Goal: Task Accomplishment & Management: Manage account settings

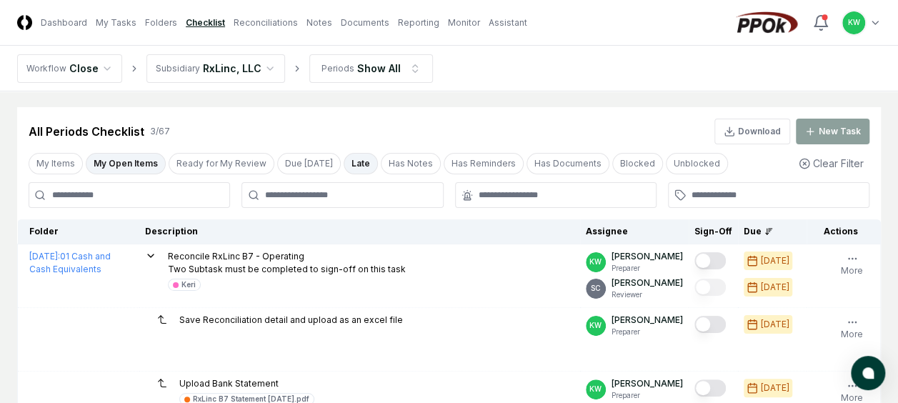
scroll to position [135, 0]
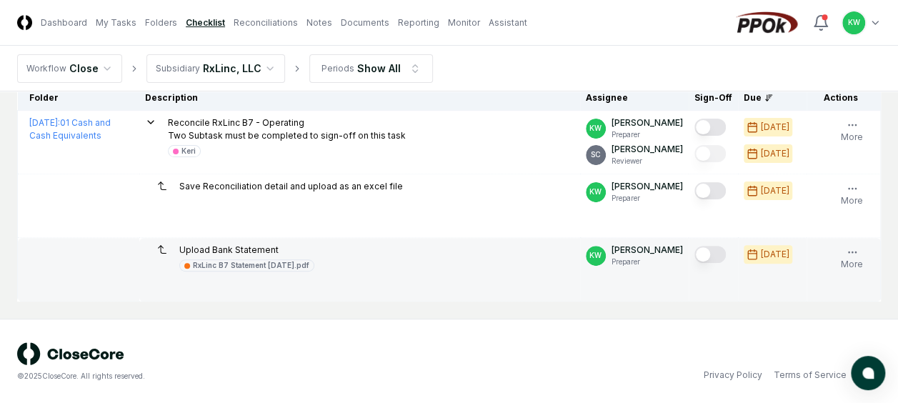
click at [719, 250] on button "Mark complete" at bounding box center [709, 254] width 31 height 17
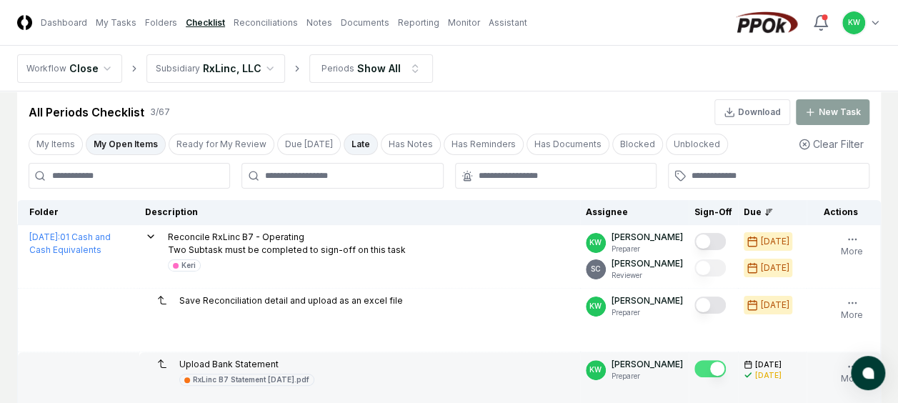
scroll to position [0, 0]
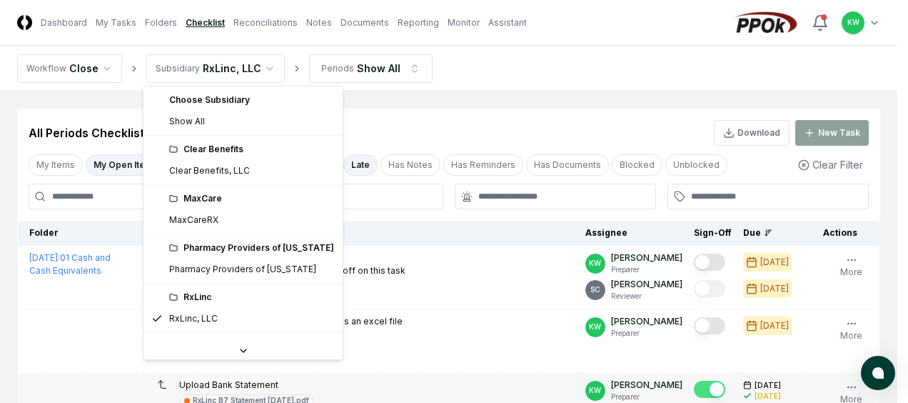
click at [260, 67] on html "CloseCore Dashboard My Tasks Folders Checklist Reconciliations Notes Documents …" at bounding box center [454, 269] width 908 height 539
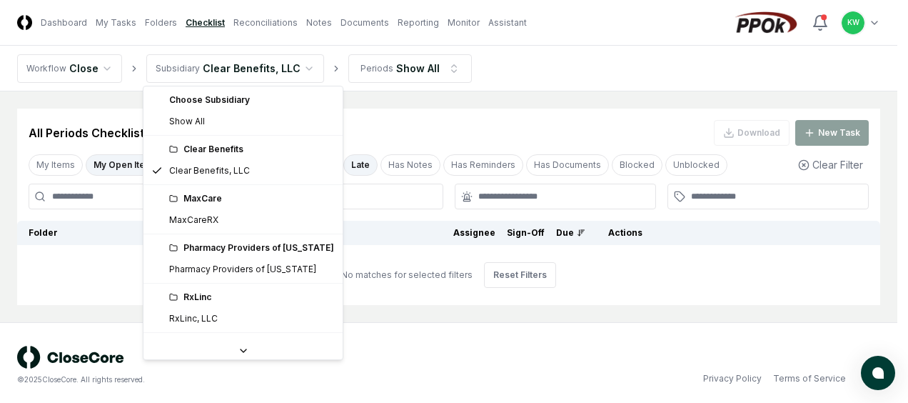
click at [301, 61] on html "CloseCore Dashboard My Tasks Folders Checklist Reconciliations Notes Documents …" at bounding box center [454, 204] width 908 height 408
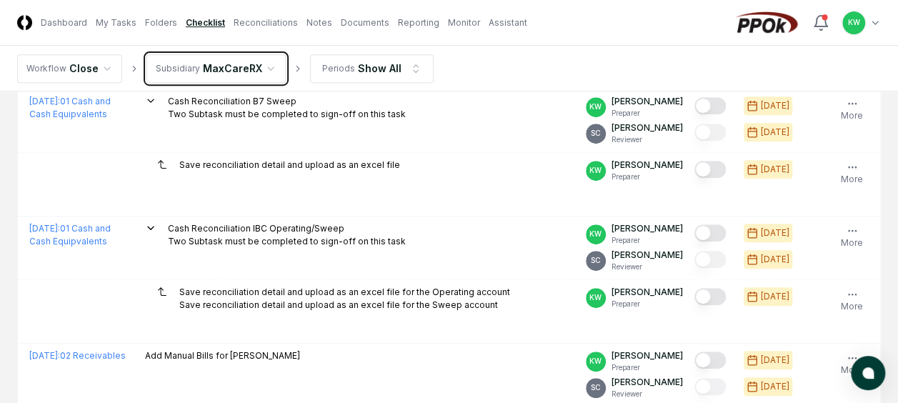
scroll to position [304, 0]
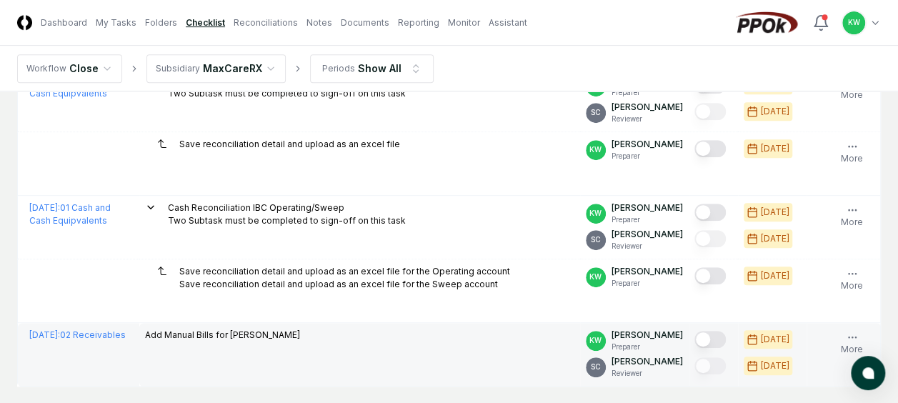
click at [720, 338] on button "Mark complete" at bounding box center [709, 339] width 31 height 17
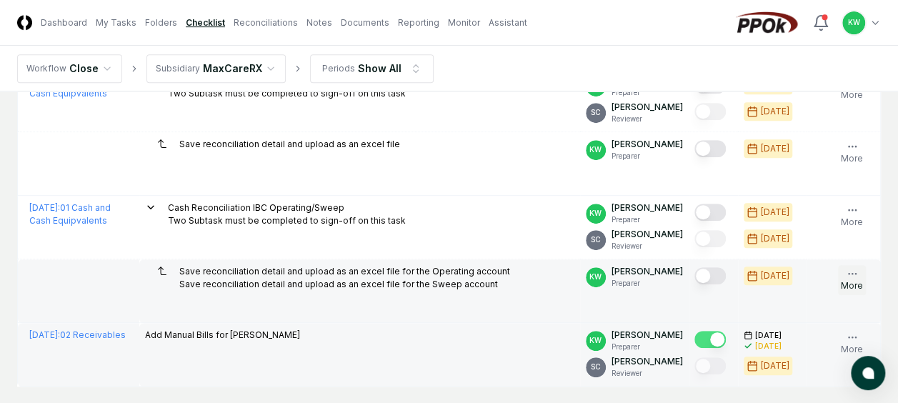
click at [853, 269] on icon "button" at bounding box center [851, 273] width 11 height 11
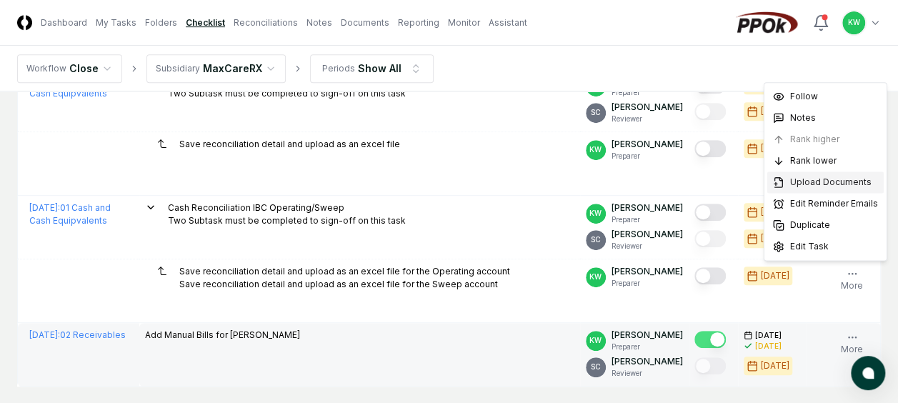
click at [817, 180] on span "Upload Documents" at bounding box center [830, 182] width 81 height 13
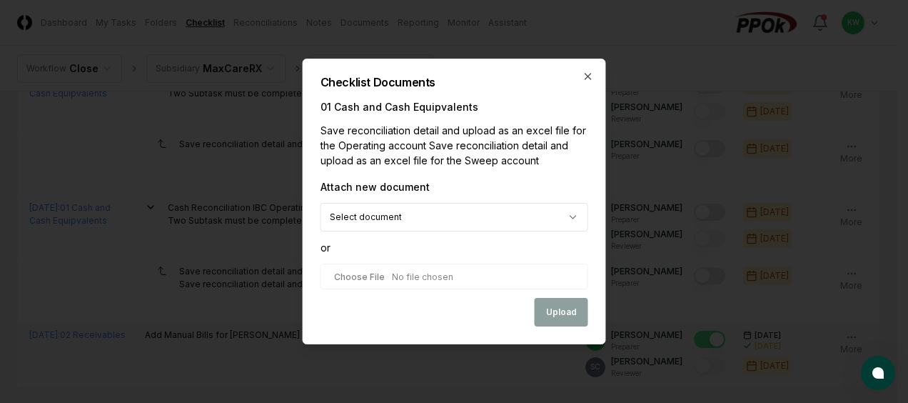
click at [411, 270] on input "file" at bounding box center [455, 276] width 268 height 26
type input "**********"
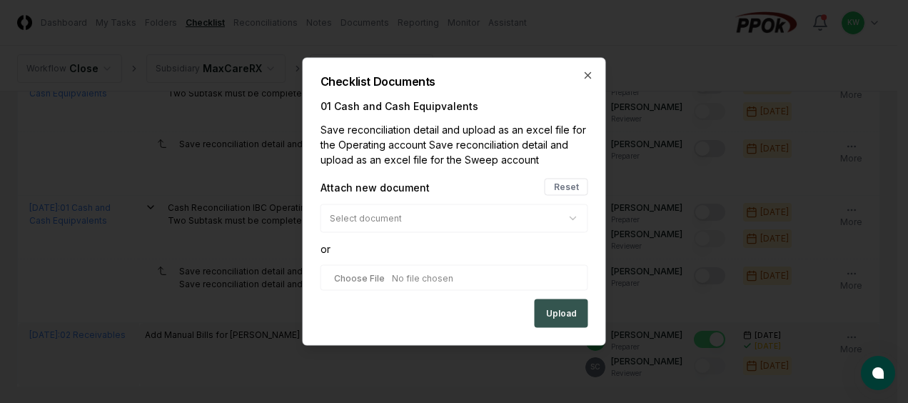
click at [561, 313] on button "Upload" at bounding box center [562, 313] width 54 height 29
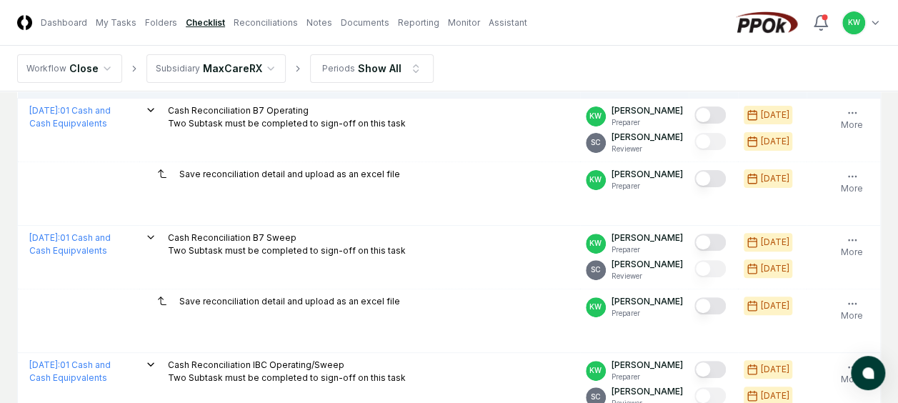
scroll to position [143, 0]
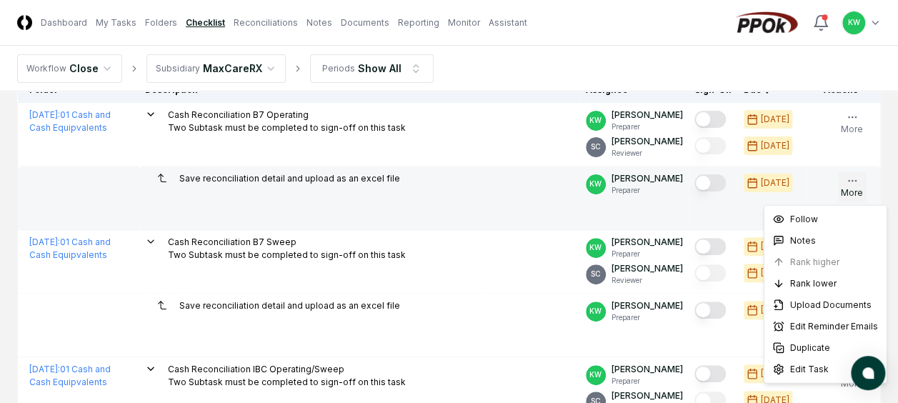
click at [851, 176] on icon "button" at bounding box center [851, 180] width 11 height 11
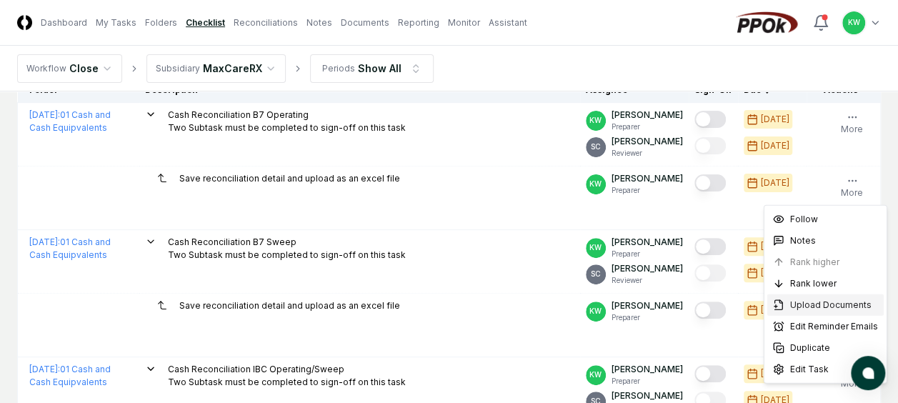
click at [811, 307] on span "Upload Documents" at bounding box center [830, 304] width 81 height 13
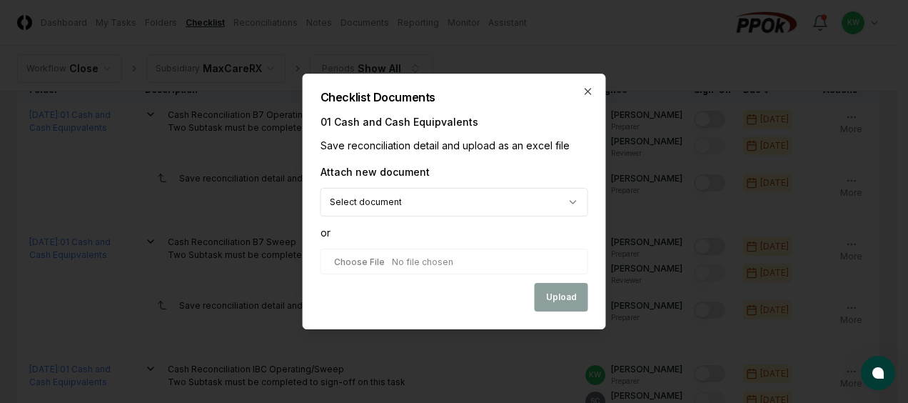
click at [418, 262] on input "file" at bounding box center [455, 261] width 268 height 26
type input "**********"
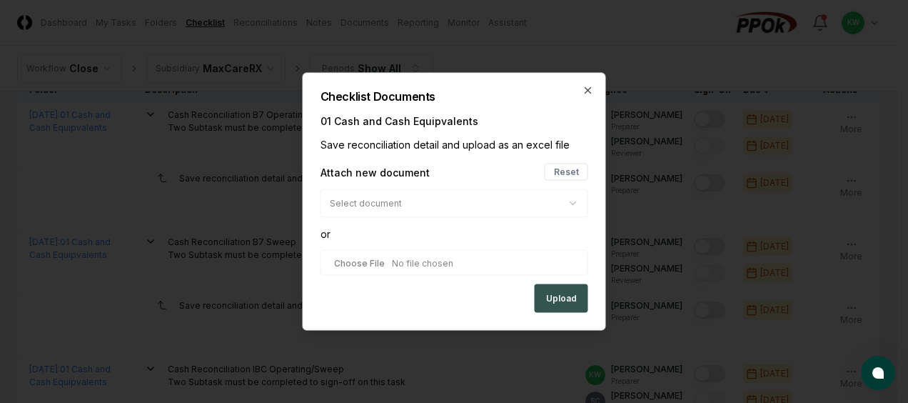
click at [556, 298] on button "Upload" at bounding box center [562, 298] width 54 height 29
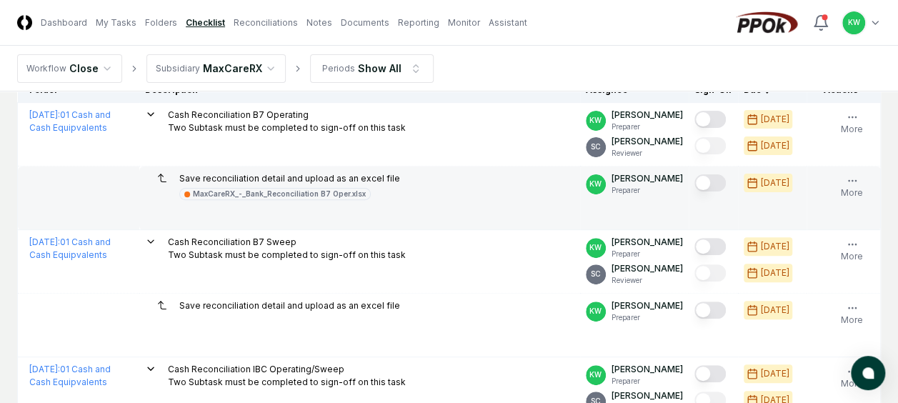
click at [722, 179] on button "Mark complete" at bounding box center [709, 182] width 31 height 17
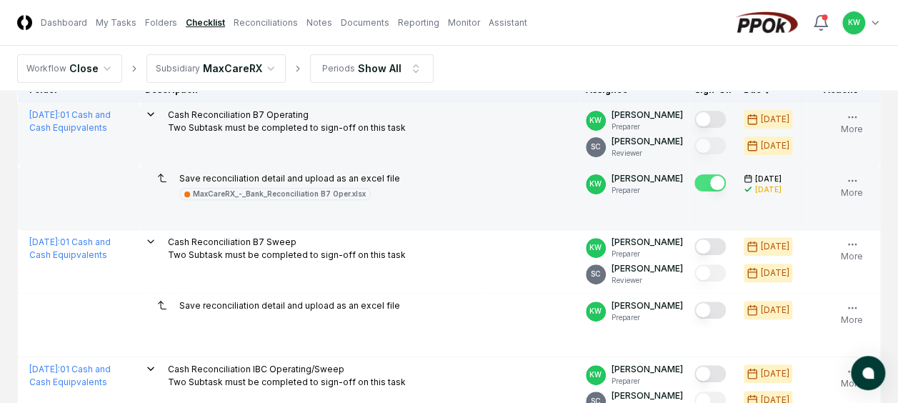
click at [718, 119] on button "Mark complete" at bounding box center [709, 119] width 31 height 17
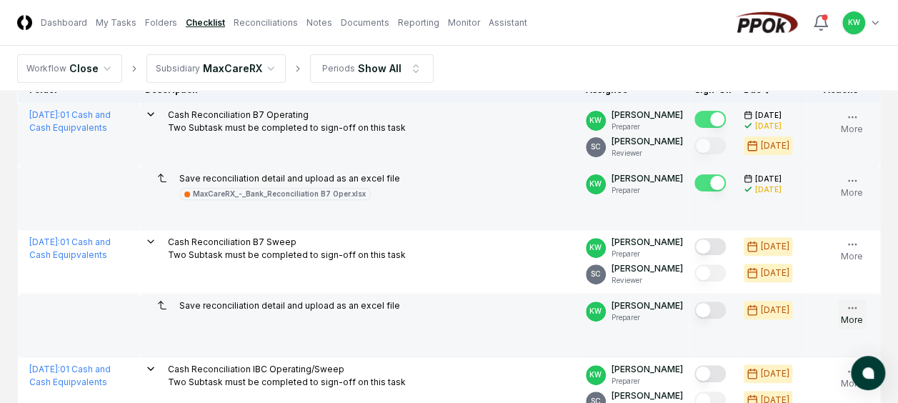
click at [852, 304] on icon "button" at bounding box center [851, 307] width 11 height 11
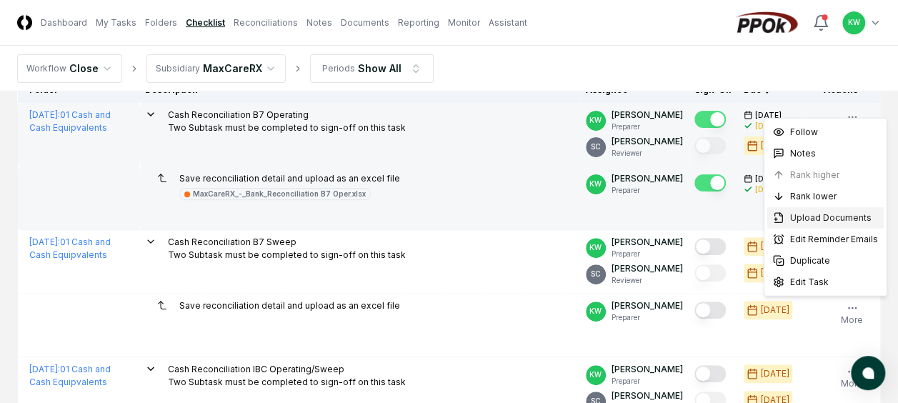
click at [835, 214] on span "Upload Documents" at bounding box center [830, 217] width 81 height 13
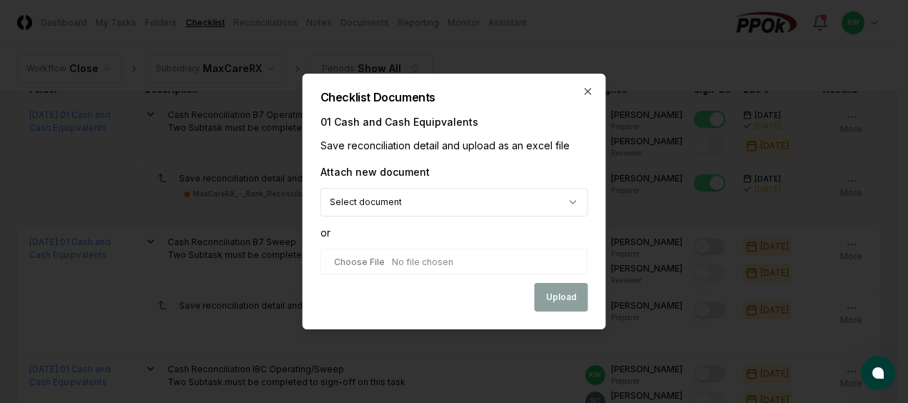
click at [473, 264] on input "file" at bounding box center [455, 261] width 268 height 26
type input "**********"
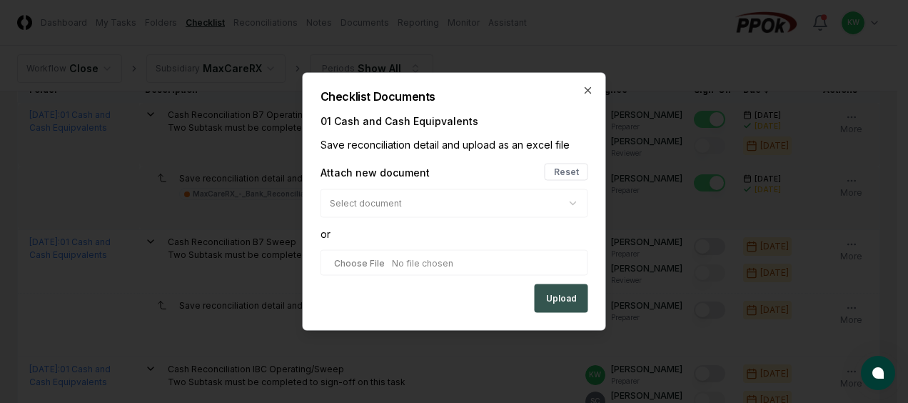
click at [558, 299] on button "Upload" at bounding box center [562, 298] width 54 height 29
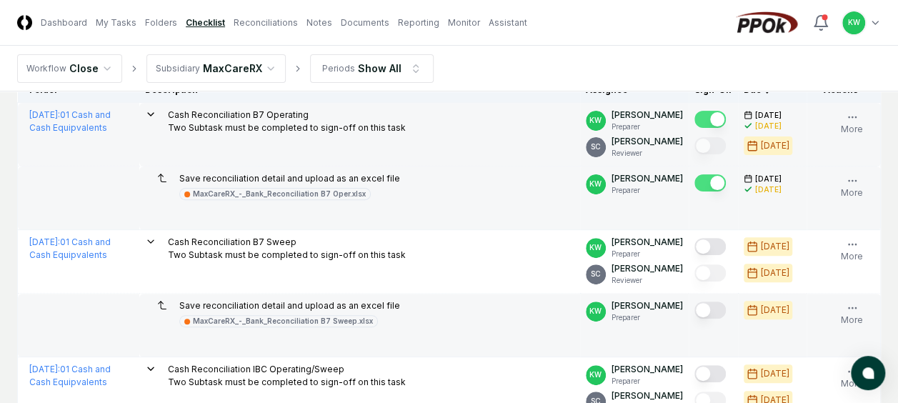
click at [720, 308] on button "Mark complete" at bounding box center [709, 309] width 31 height 17
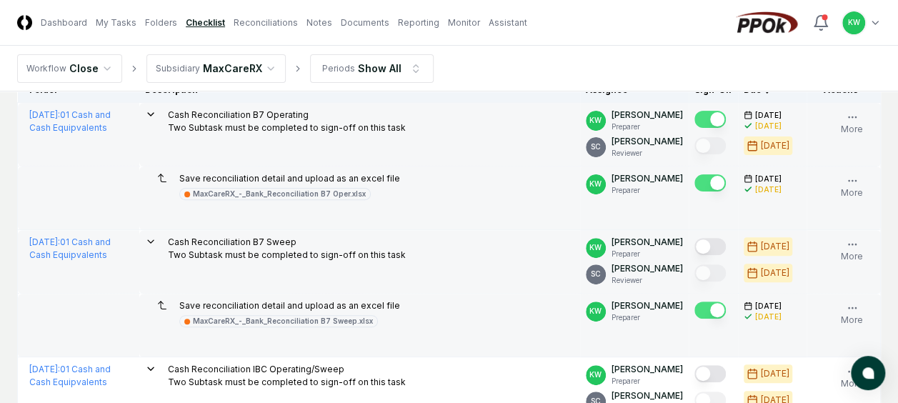
click at [718, 243] on button "Mark complete" at bounding box center [709, 246] width 31 height 17
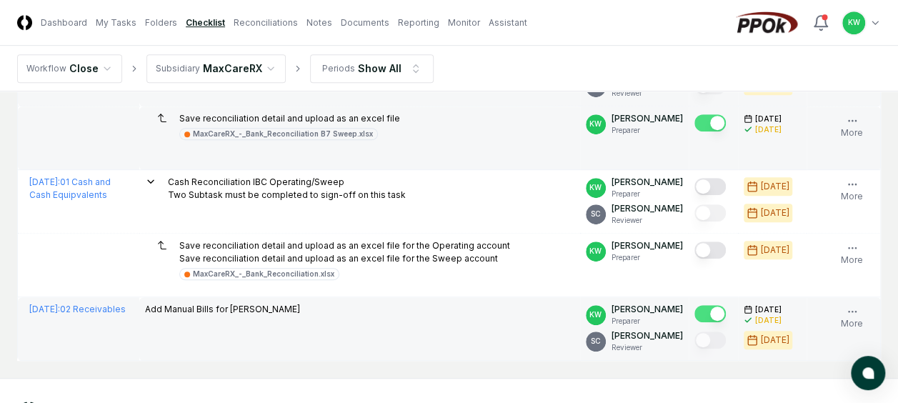
scroll to position [343, 0]
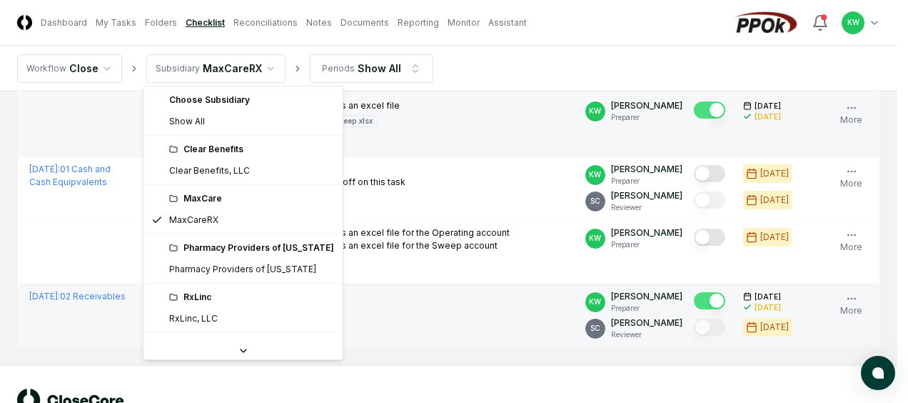
click at [263, 68] on html "CloseCore Dashboard My Tasks Folders Checklist Reconciliations Notes Documents …" at bounding box center [454, 53] width 908 height 793
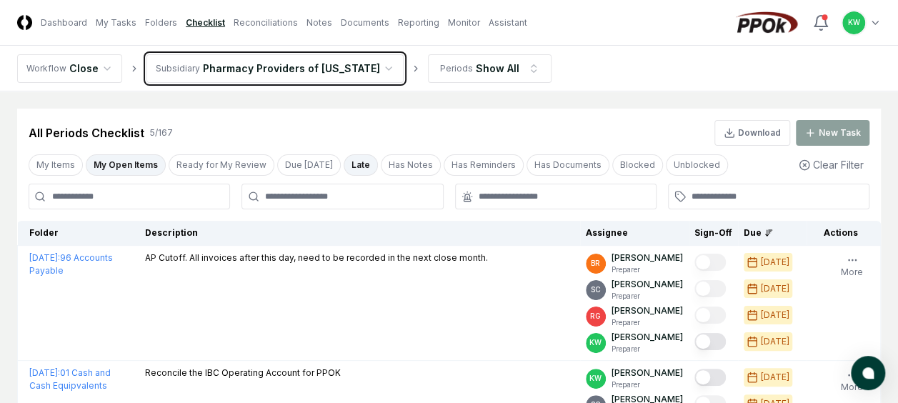
click at [571, 66] on html "CloseCore Dashboard My Tasks Folders Checklist Reconciliations Notes Documents …" at bounding box center [449, 384] width 898 height 769
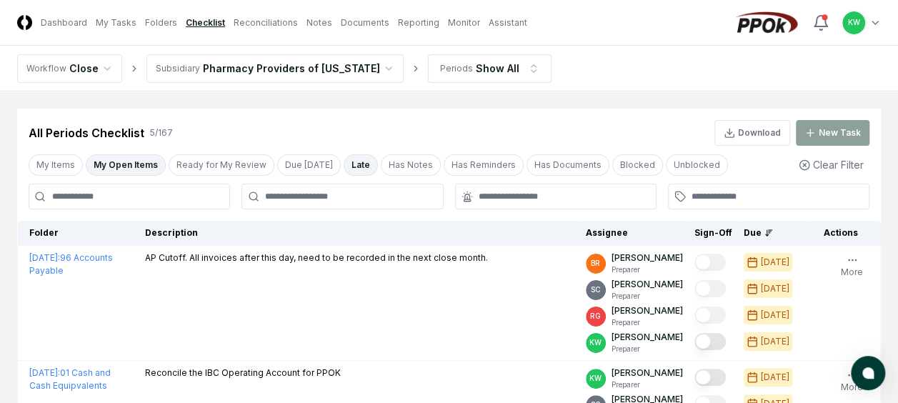
click at [571, 66] on nav "Workflow Close Subsidiary Pharmacy Providers of [US_STATE] Periods Show All" at bounding box center [449, 69] width 898 height 46
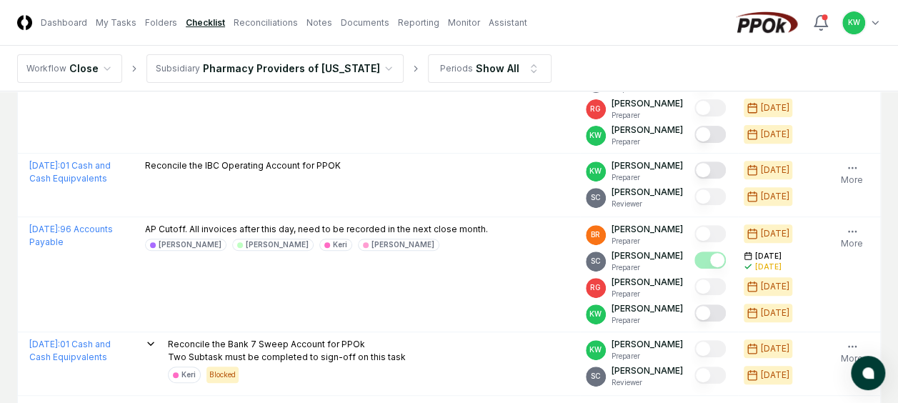
scroll to position [228, 0]
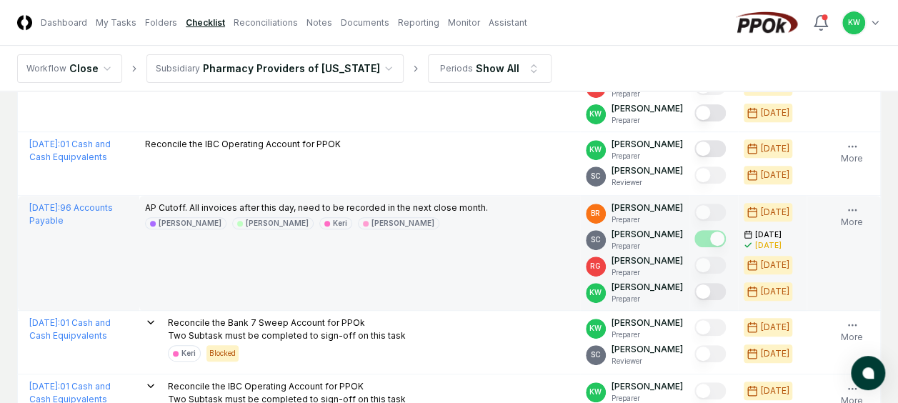
click at [719, 286] on button "Mark complete" at bounding box center [709, 291] width 31 height 17
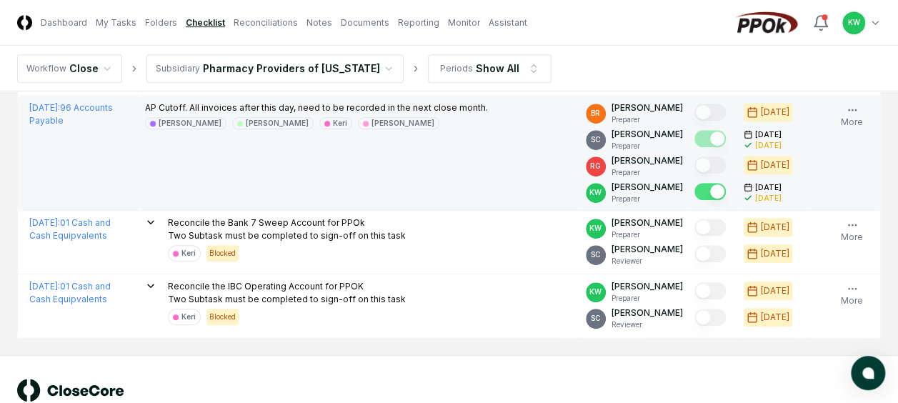
scroll to position [333, 0]
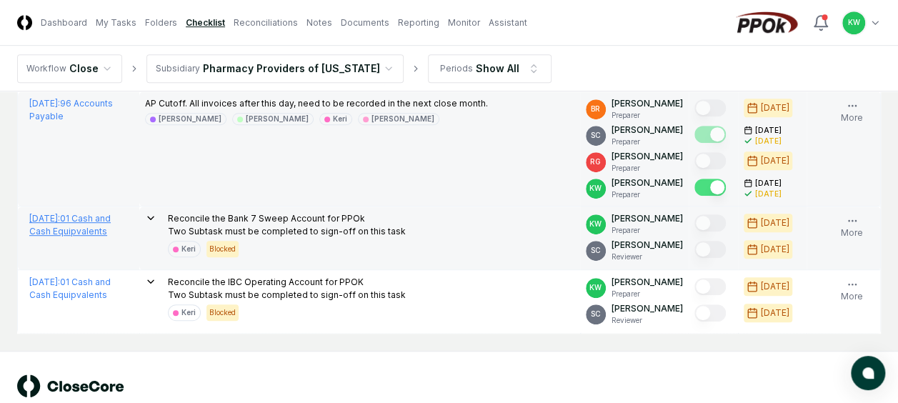
click at [69, 225] on link "[DATE] : 01 Cash and Cash Equipvalents" at bounding box center [69, 225] width 81 height 24
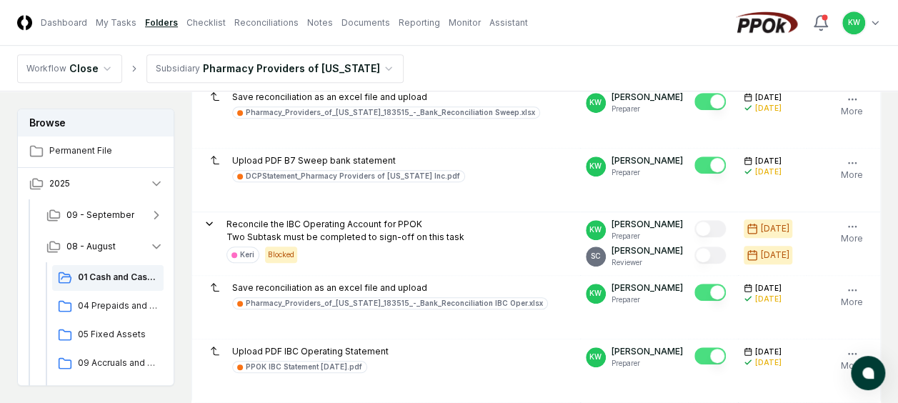
scroll to position [486, 0]
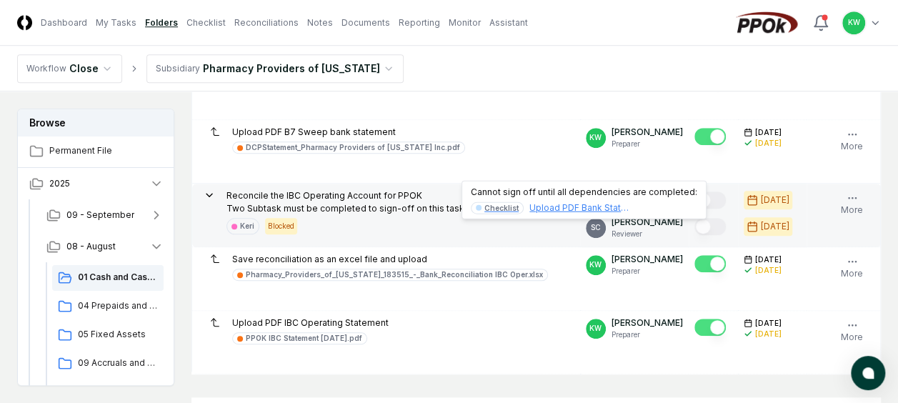
click at [500, 208] on div "Checklist" at bounding box center [501, 207] width 34 height 11
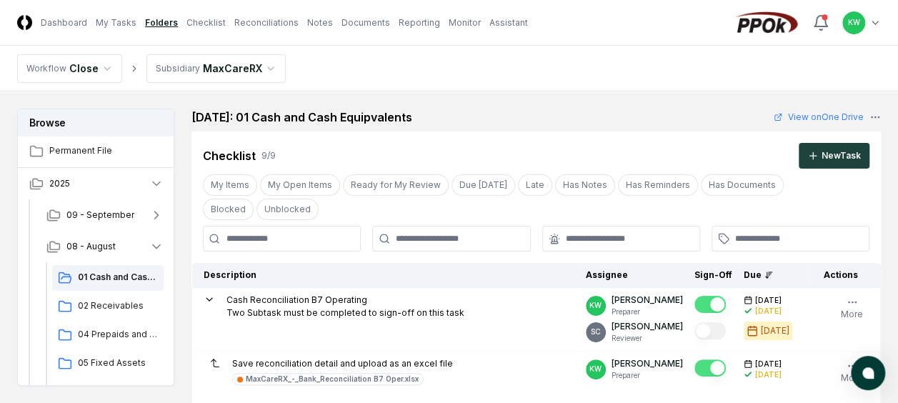
click at [433, 67] on nav "Workflow Close Subsidiary MaxCareRX" at bounding box center [449, 69] width 898 height 46
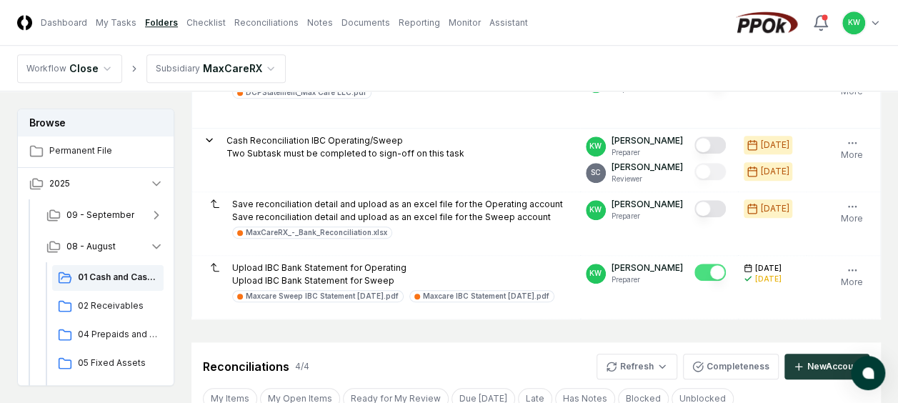
scroll to position [543, 0]
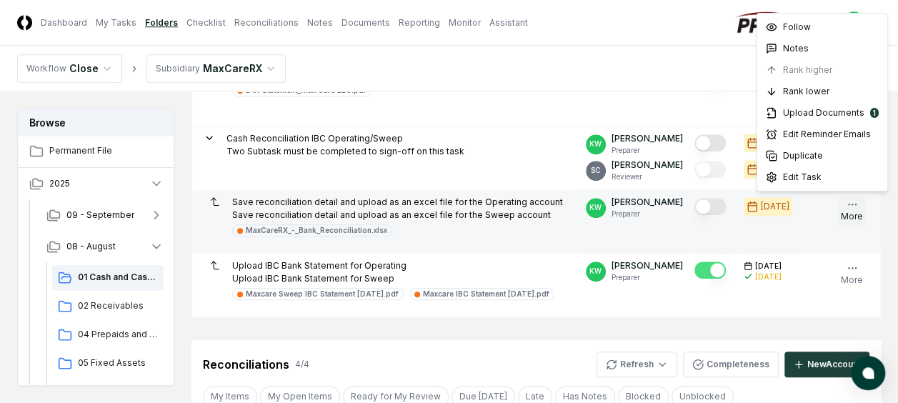
click at [854, 199] on icon "button" at bounding box center [851, 204] width 11 height 11
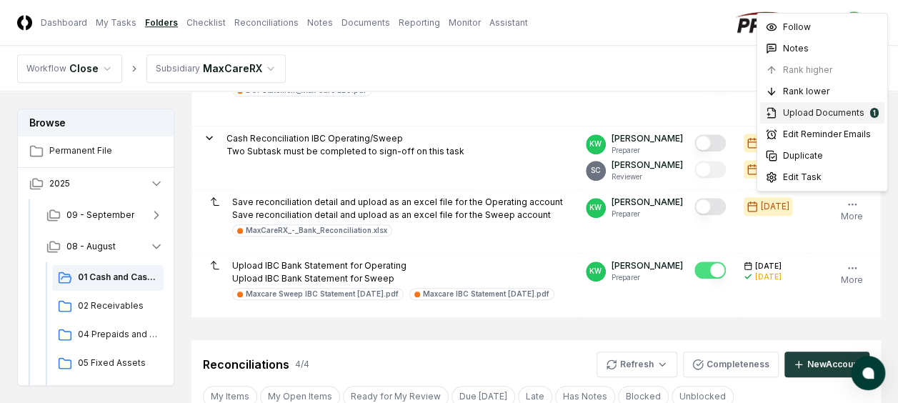
click at [820, 114] on span "Upload Documents" at bounding box center [823, 112] width 81 height 13
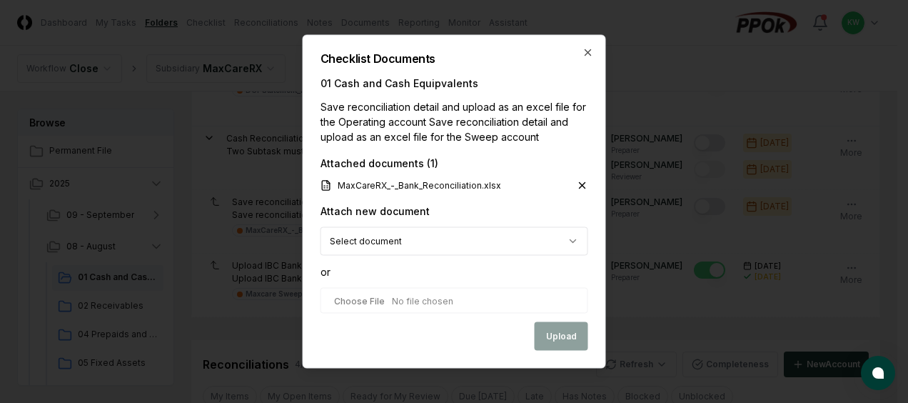
click at [456, 304] on input "file" at bounding box center [455, 301] width 268 height 26
type input "**********"
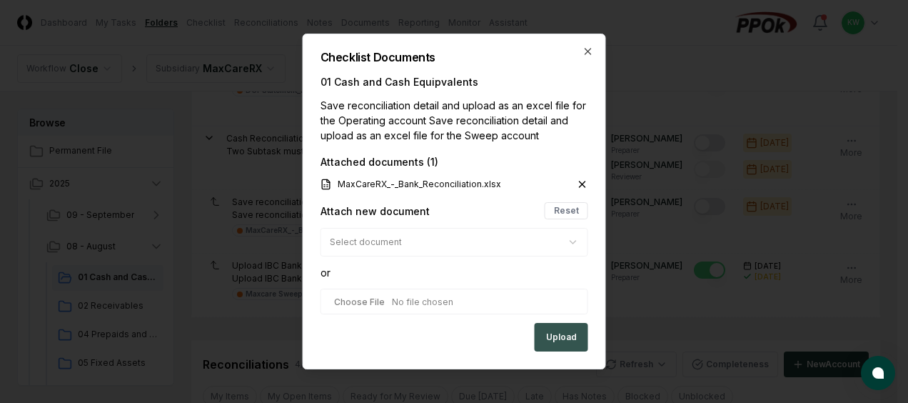
click at [558, 331] on button "Upload" at bounding box center [562, 337] width 54 height 29
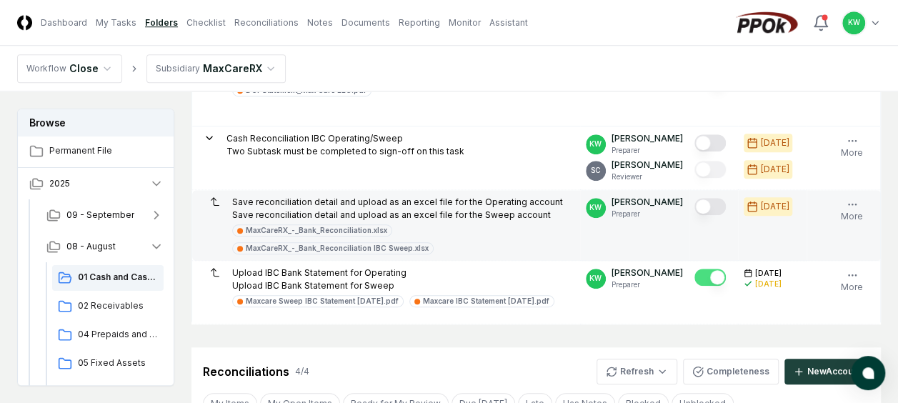
click at [718, 206] on button "Mark complete" at bounding box center [709, 206] width 31 height 17
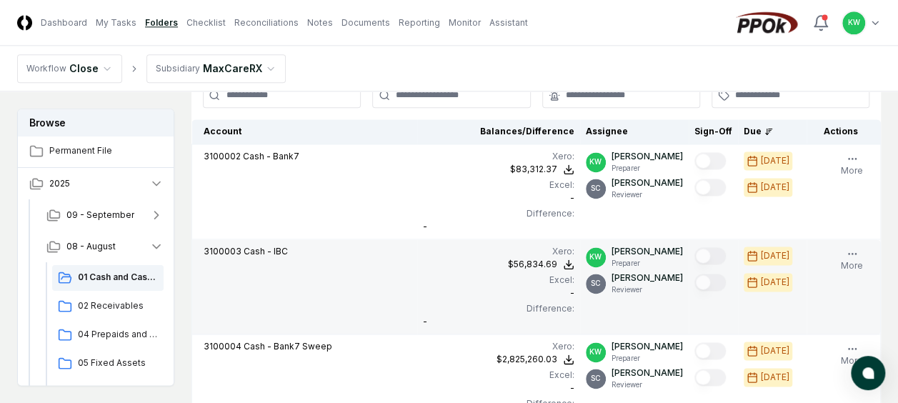
scroll to position [885, 0]
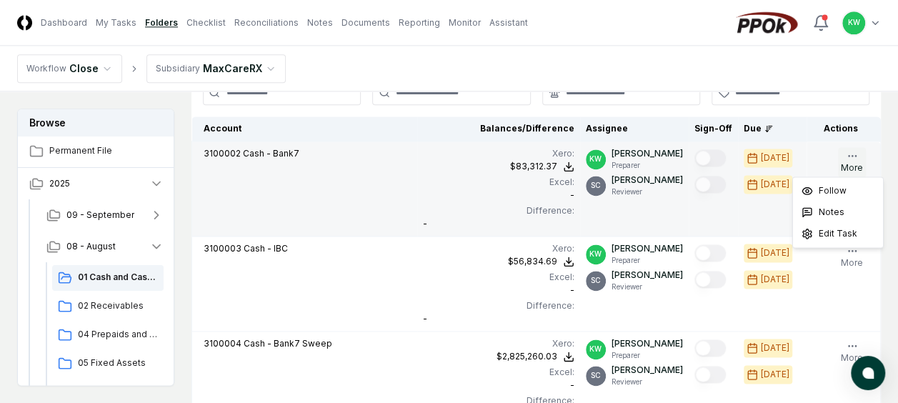
click at [850, 150] on icon "button" at bounding box center [851, 155] width 11 height 11
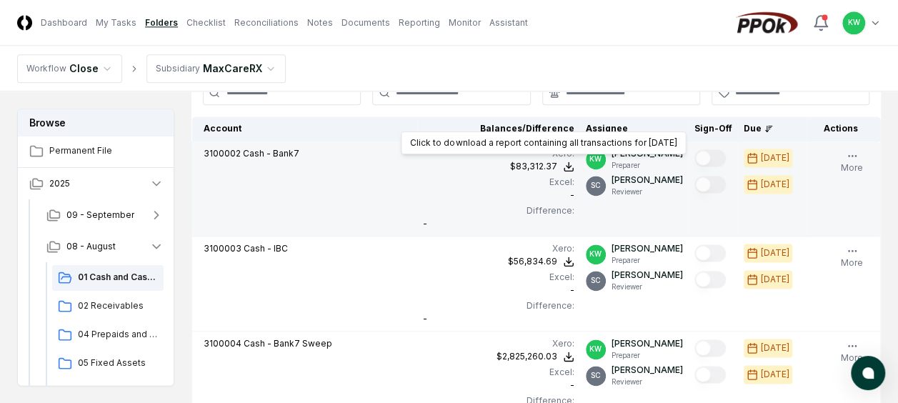
click at [574, 161] on icon at bounding box center [568, 166] width 11 height 11
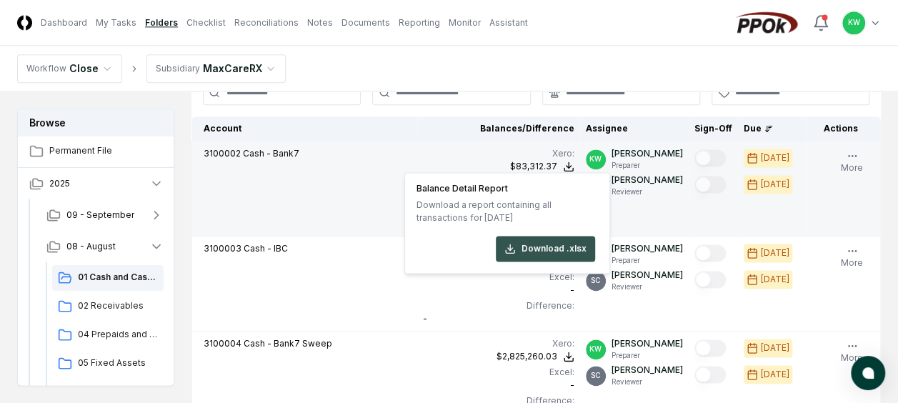
click at [546, 243] on button "Download .xlsx" at bounding box center [545, 249] width 99 height 26
click at [465, 141] on td "Xero : $83,312.37 Balance Detail Report Download a report containing all transa…" at bounding box center [498, 188] width 163 height 95
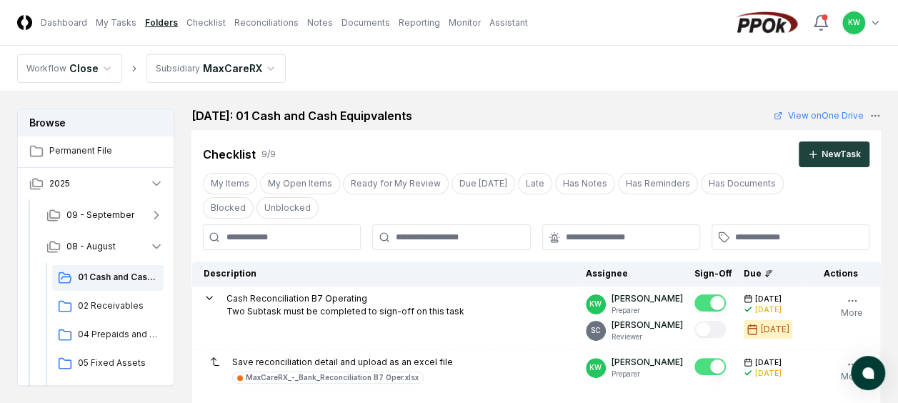
scroll to position [0, 0]
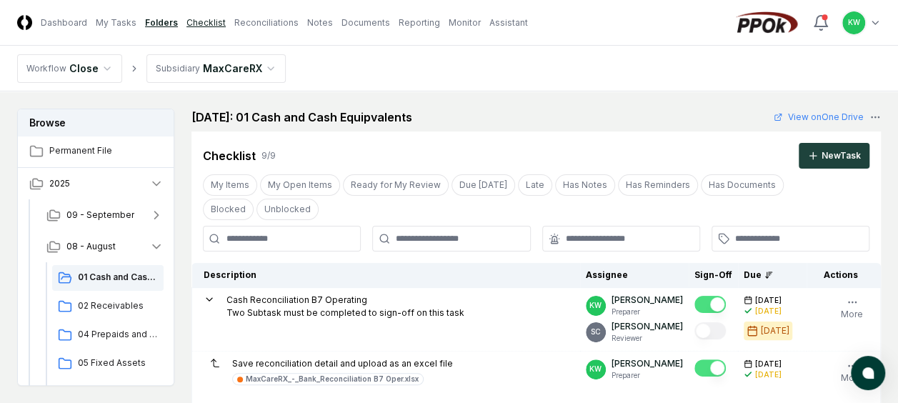
click at [198, 19] on link "Checklist" at bounding box center [205, 22] width 39 height 13
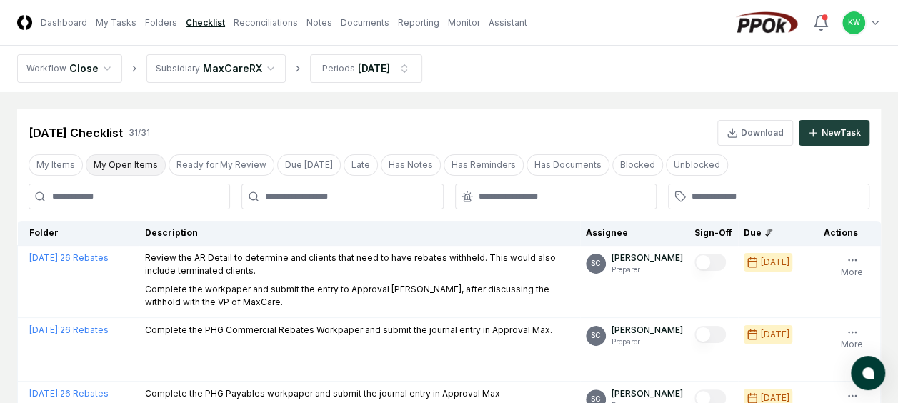
click at [119, 163] on button "My Open Items" at bounding box center [126, 164] width 80 height 21
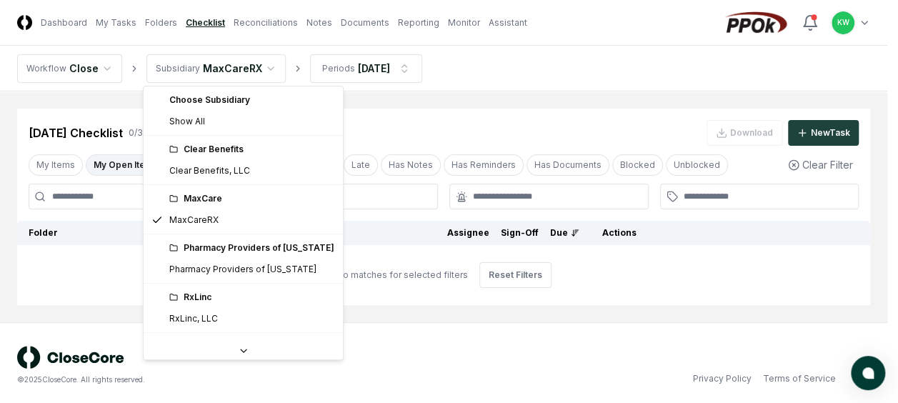
click at [266, 64] on html "CloseCore Dashboard My Tasks Folders Checklist Reconciliations Notes Documents …" at bounding box center [449, 204] width 898 height 408
click at [298, 69] on html "CloseCore Dashboard My Tasks Folders Checklist Reconciliations Notes Documents …" at bounding box center [449, 204] width 898 height 408
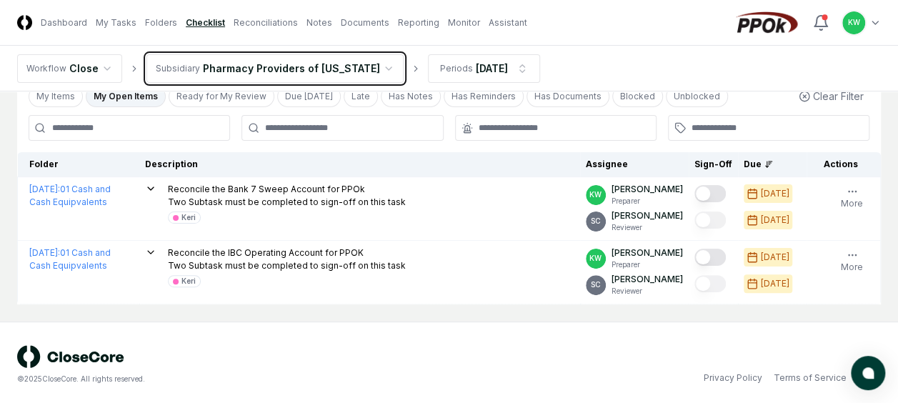
scroll to position [71, 0]
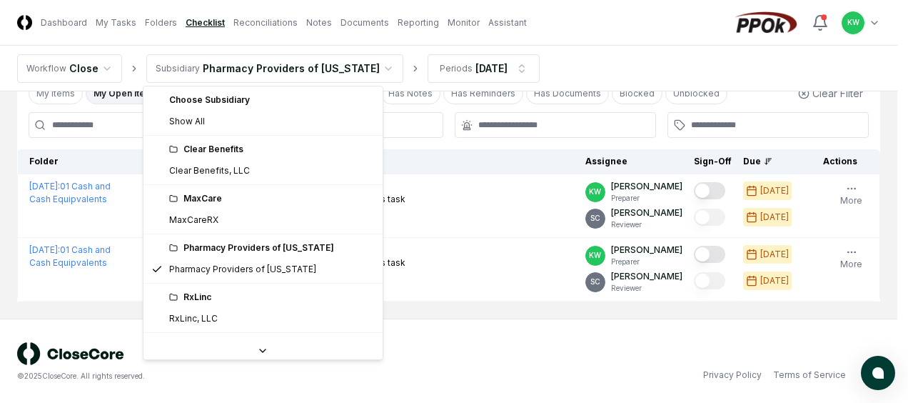
click at [366, 64] on html "CloseCore Dashboard My Tasks Folders Checklist Reconciliations Notes Documents …" at bounding box center [454, 167] width 908 height 476
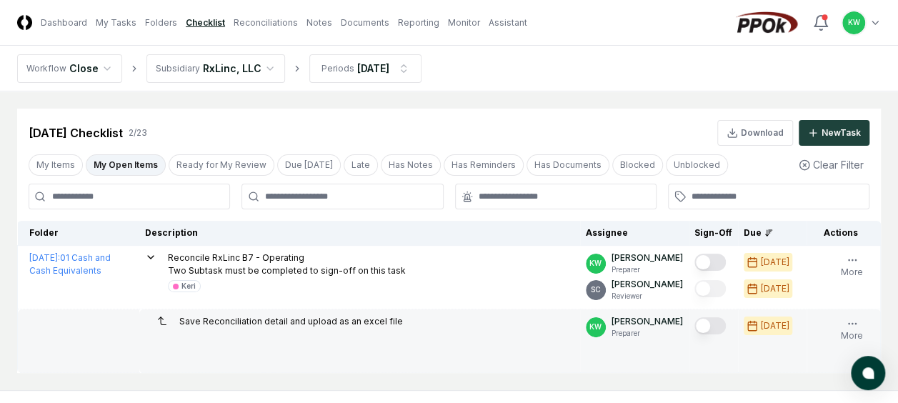
click at [221, 366] on td "Save Reconciliation detail and upload as an excel file" at bounding box center [359, 341] width 441 height 64
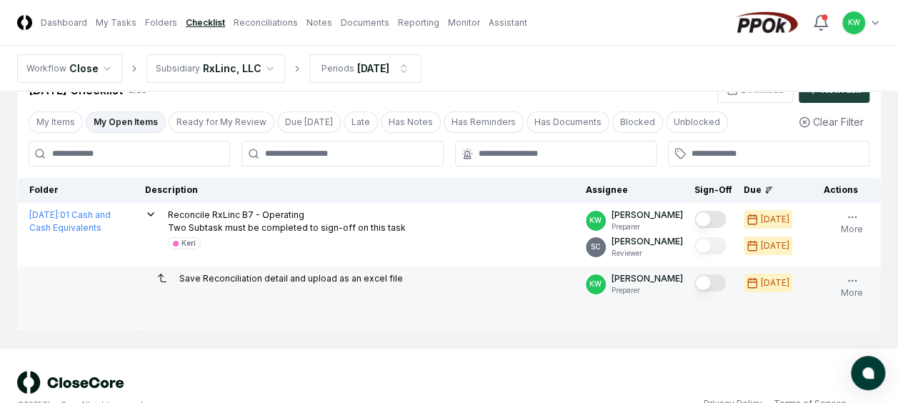
scroll to position [14, 0]
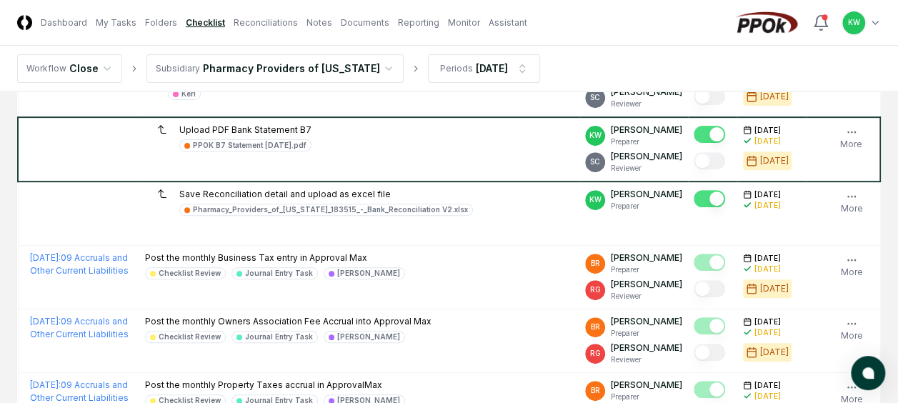
scroll to position [194, 0]
